Goal: Task Accomplishment & Management: Manage account settings

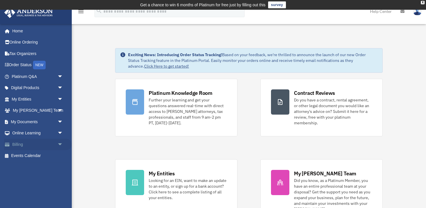
click at [57, 142] on span "arrow_drop_down" at bounding box center [62, 145] width 11 height 12
click at [41, 165] on link "Past Invoices" at bounding box center [40, 167] width 64 height 11
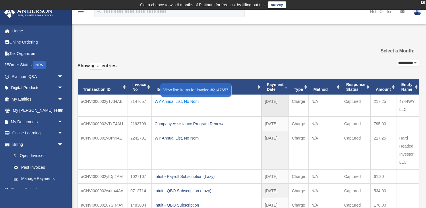
click at [181, 100] on div "WY Annual List, No Nom" at bounding box center [206, 102] width 104 height 8
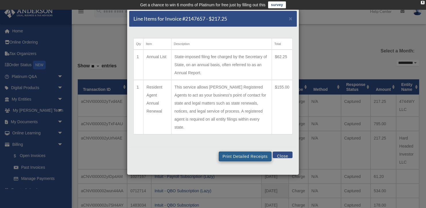
click at [236, 152] on button "Print Detailed Receipts" at bounding box center [245, 157] width 53 height 10
click at [283, 152] on button "Close" at bounding box center [283, 155] width 20 height 7
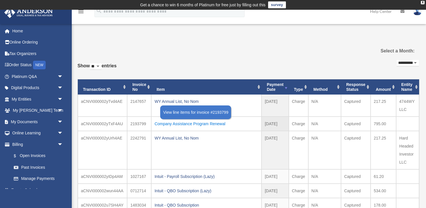
click at [209, 125] on div "Company Assistance Program Renewal" at bounding box center [206, 124] width 104 height 8
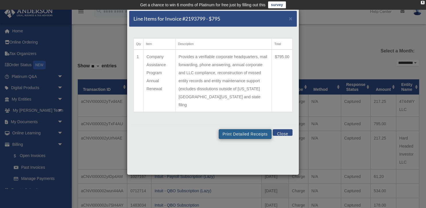
click at [237, 129] on button "Print Detailed Receipts" at bounding box center [245, 134] width 53 height 10
click at [325, 155] on div "Line Items for Invoice #2193799 - $795 × Qty Item Description Total 1 Company A…" at bounding box center [213, 104] width 426 height 208
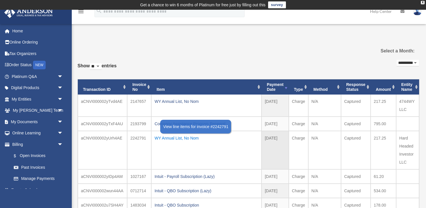
click at [192, 139] on div "WY Annual List, No Nom" at bounding box center [206, 138] width 104 height 8
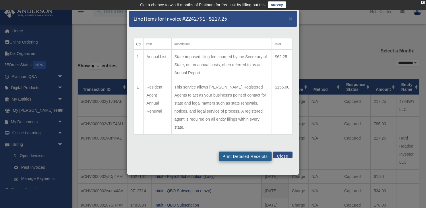
click at [248, 152] on button "Print Detailed Receipts" at bounding box center [245, 157] width 53 height 10
click at [278, 152] on button "Close" at bounding box center [283, 155] width 20 height 7
